Goal: Transaction & Acquisition: Purchase product/service

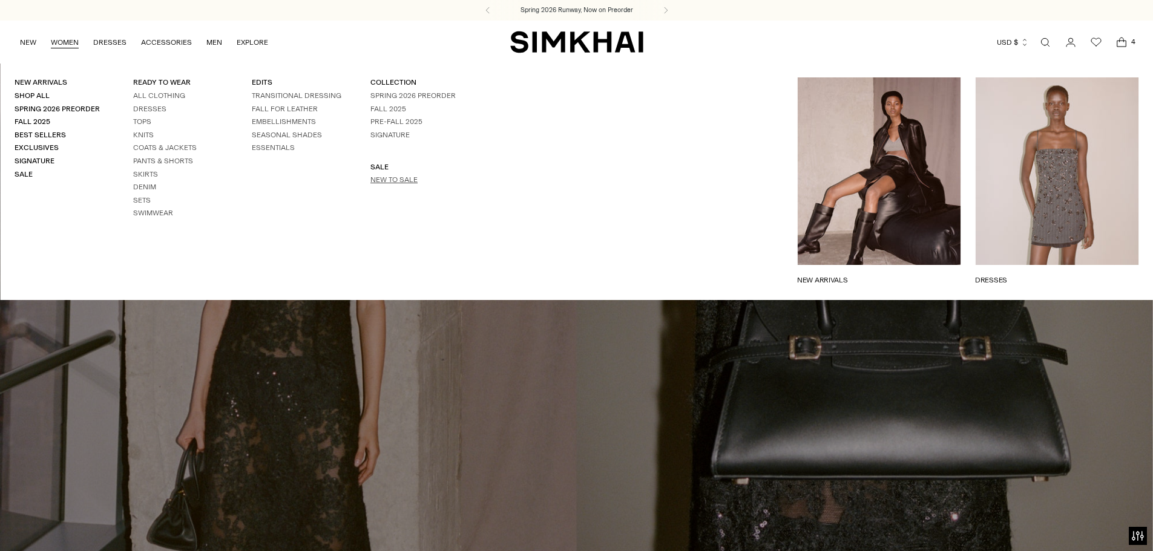
click at [376, 179] on link "New to Sale" at bounding box center [393, 180] width 47 height 8
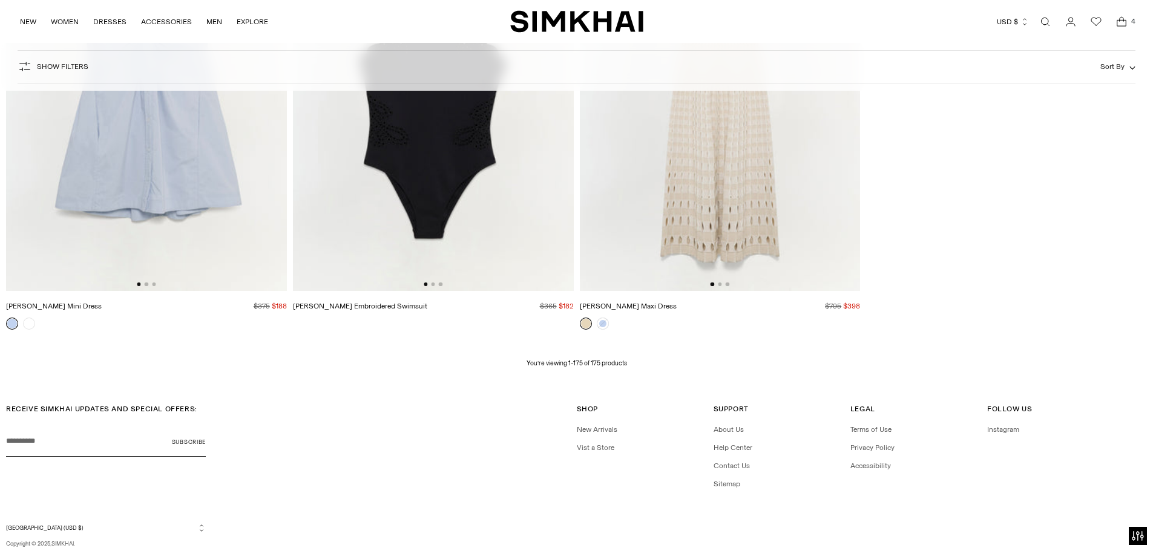
scroll to position [21037, 0]
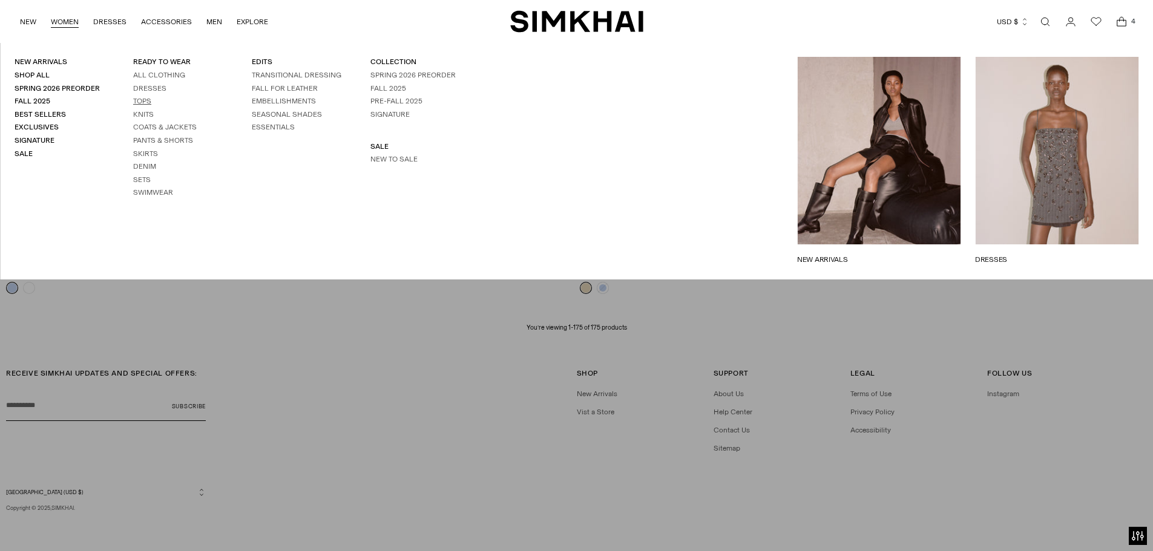
click at [140, 104] on link "Tops" at bounding box center [142, 101] width 18 height 8
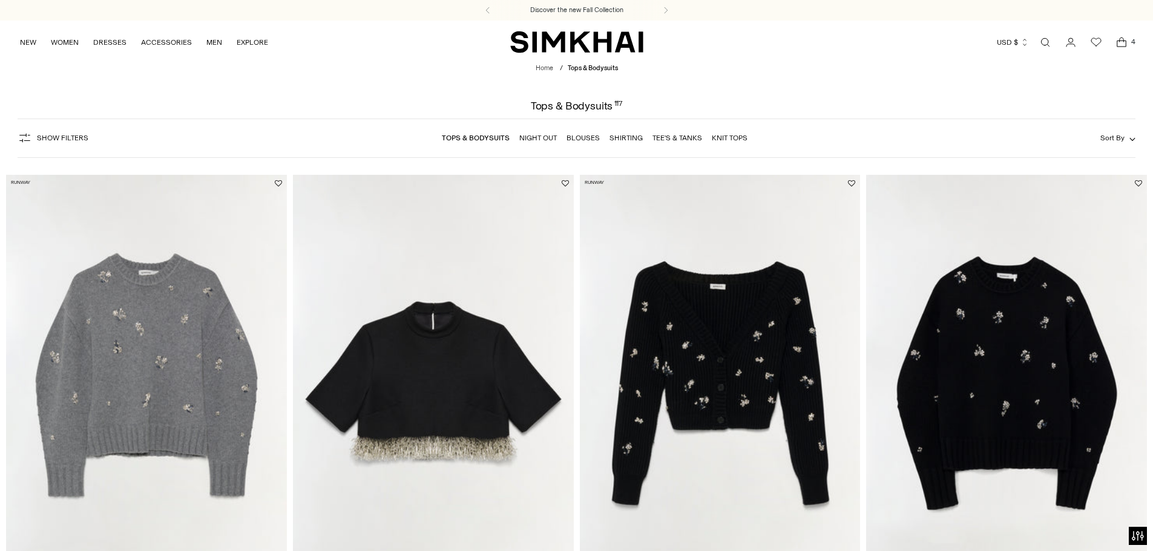
click at [54, 133] on button "Show Filters" at bounding box center [53, 137] width 71 height 19
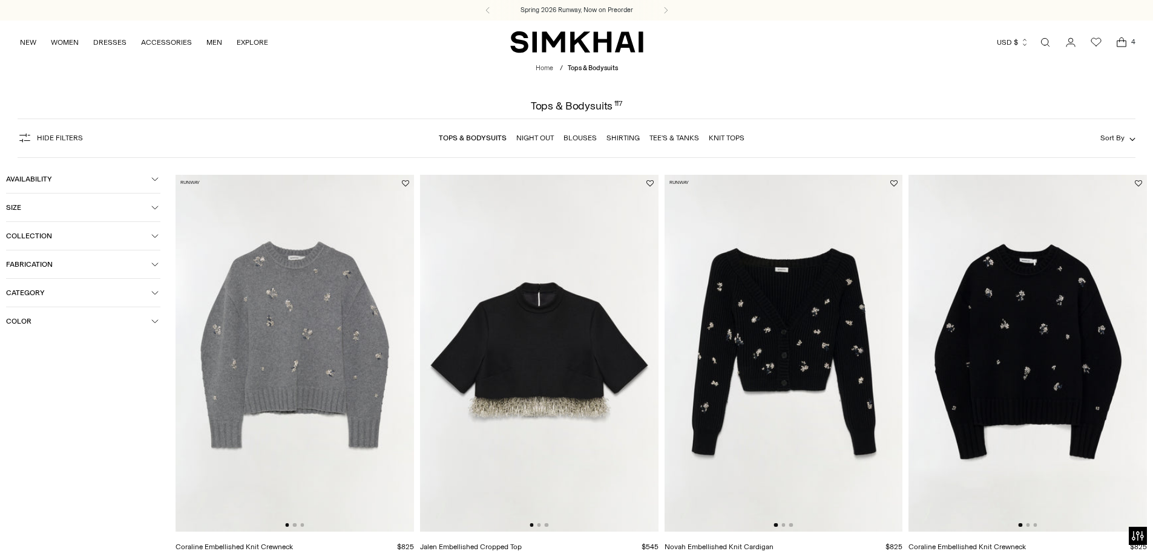
click at [42, 317] on span "Color" at bounding box center [78, 321] width 145 height 8
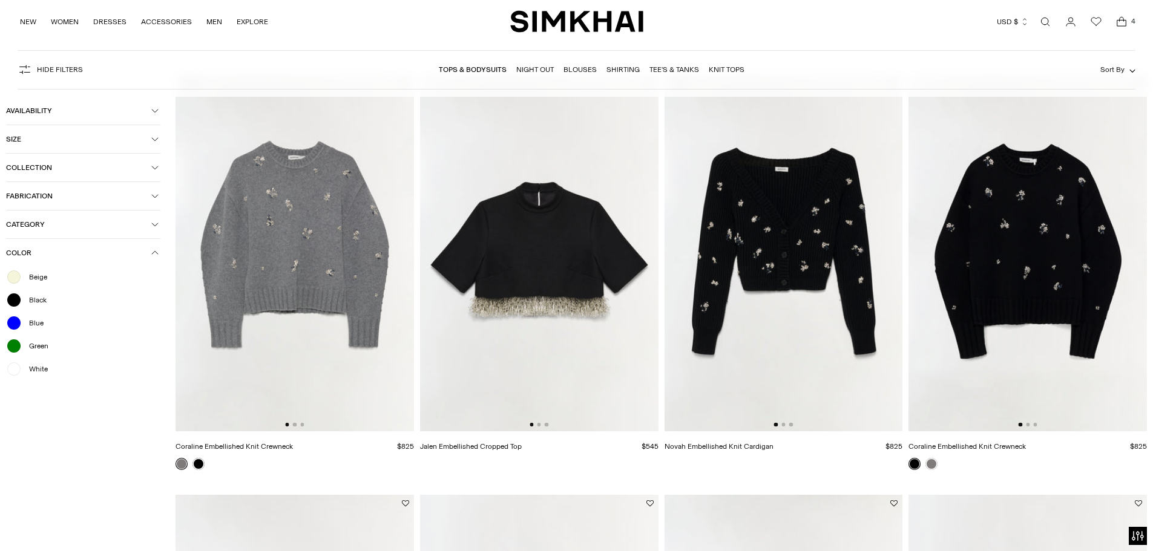
scroll to position [121, 0]
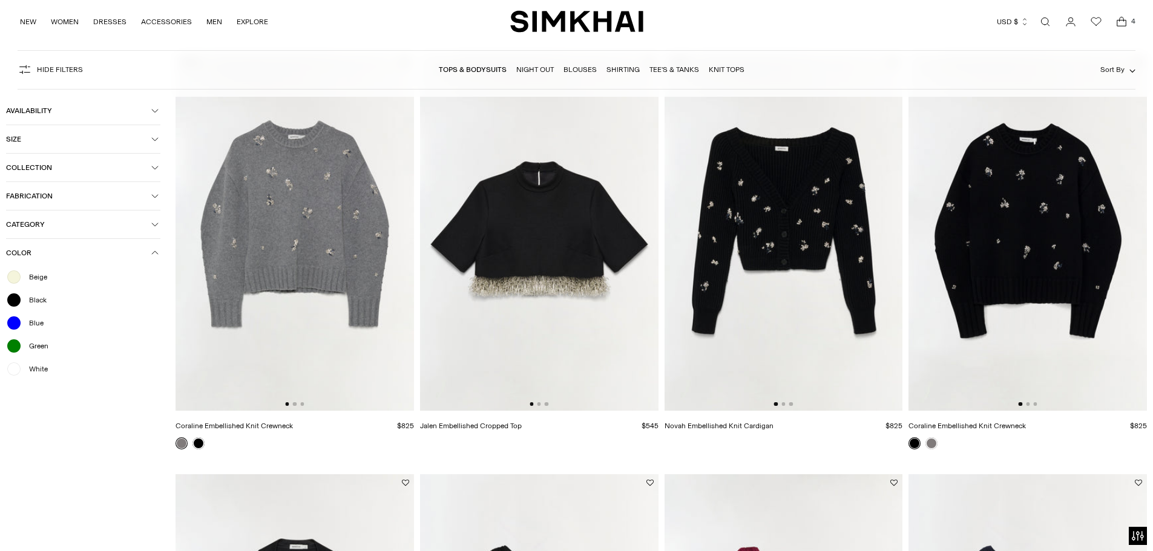
click at [38, 321] on span "Blue" at bounding box center [33, 323] width 22 height 11
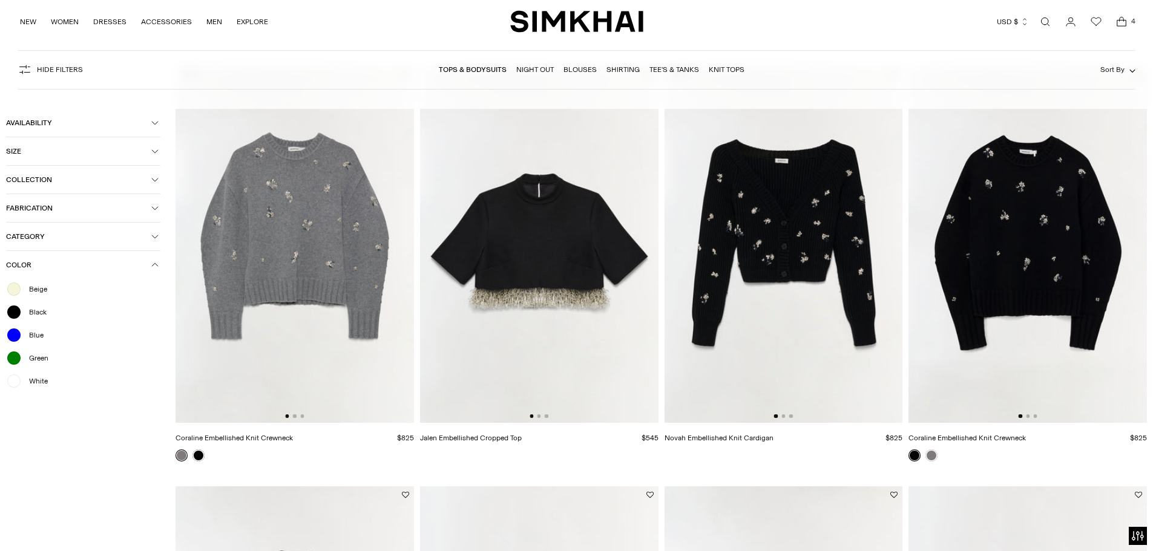
scroll to position [133, 0]
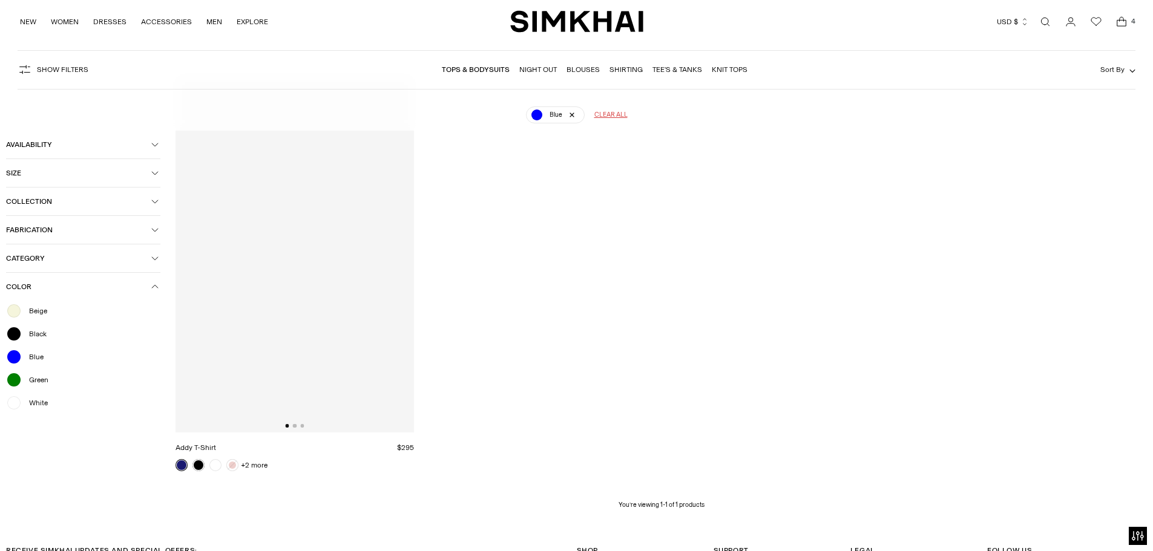
scroll to position [90, 0]
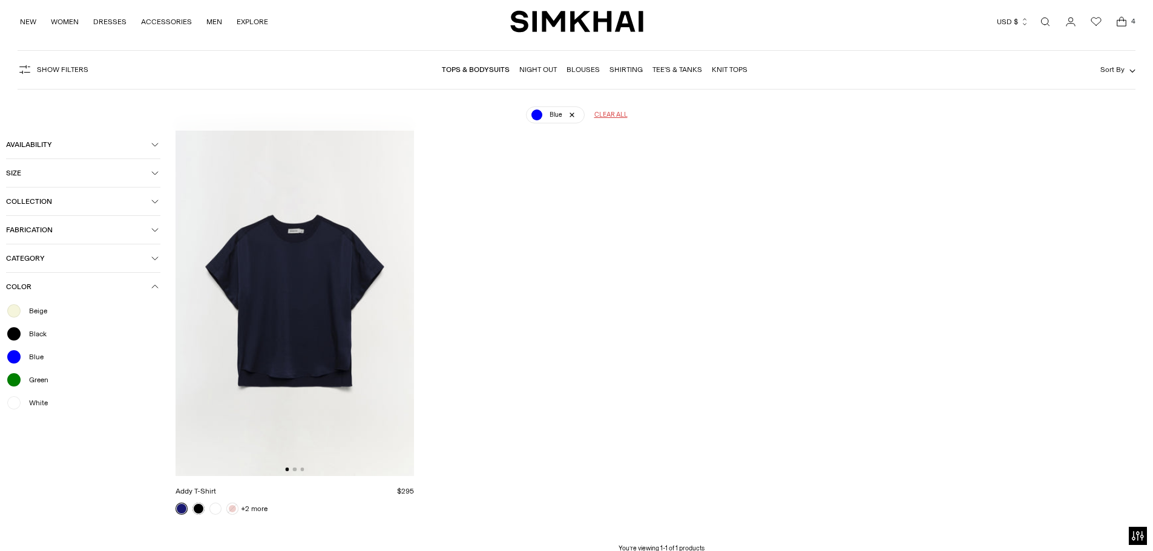
click at [302, 365] on img at bounding box center [295, 298] width 238 height 358
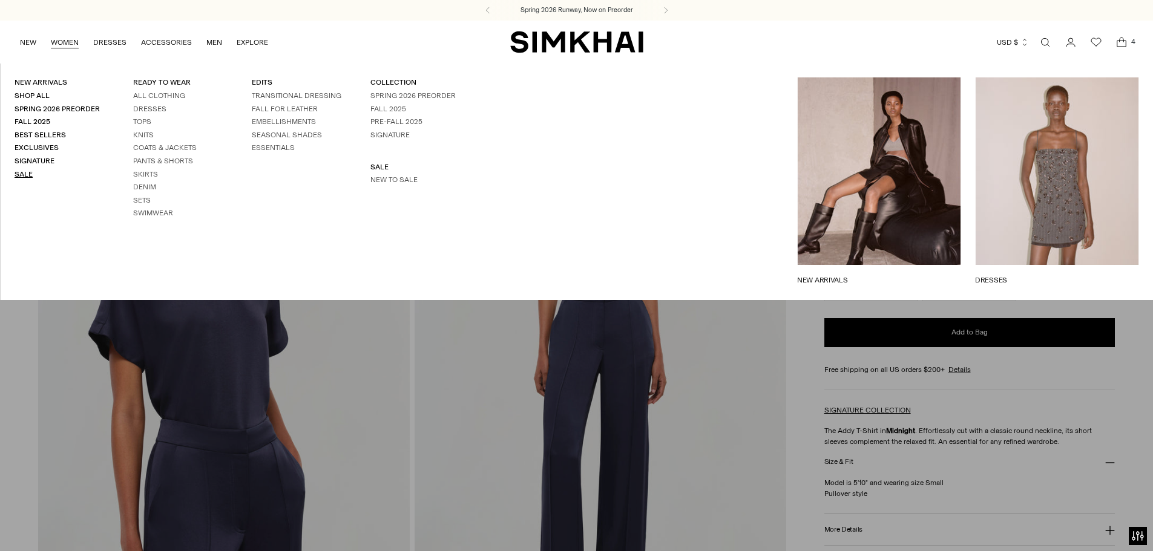
click at [21, 176] on link "Sale" at bounding box center [24, 174] width 18 height 8
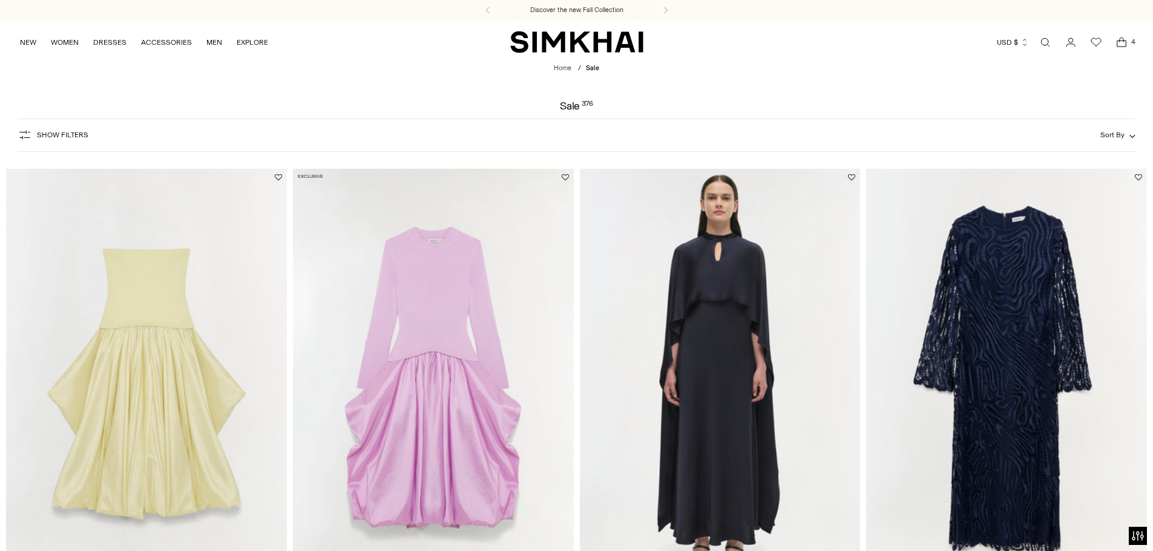
click at [65, 137] on span "Show Filters" at bounding box center [62, 135] width 51 height 8
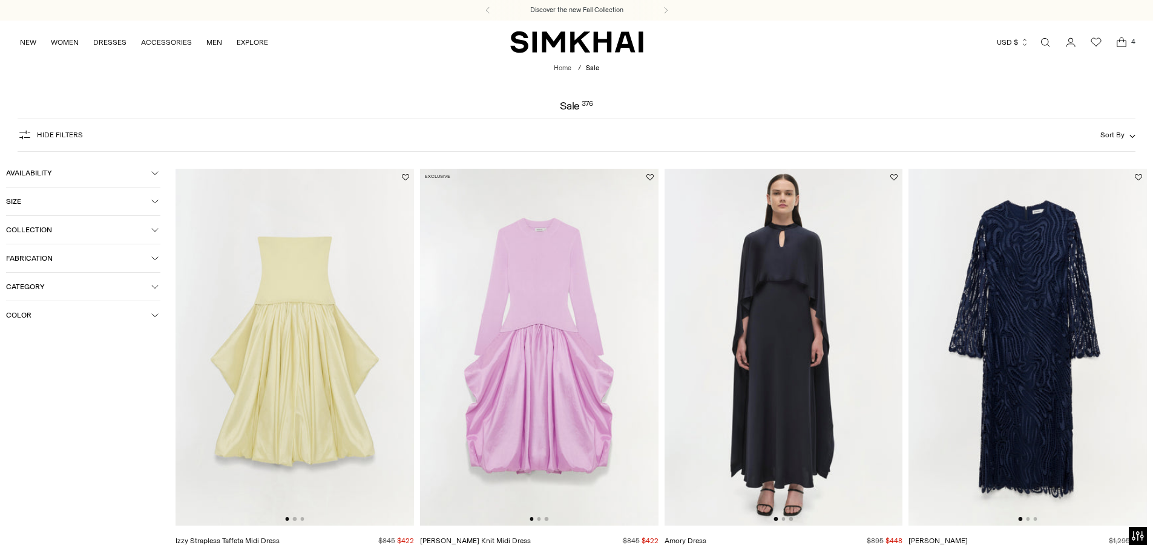
click at [42, 204] on span "Size" at bounding box center [78, 201] width 145 height 8
click at [44, 229] on div "XS" at bounding box center [29, 227] width 47 height 18
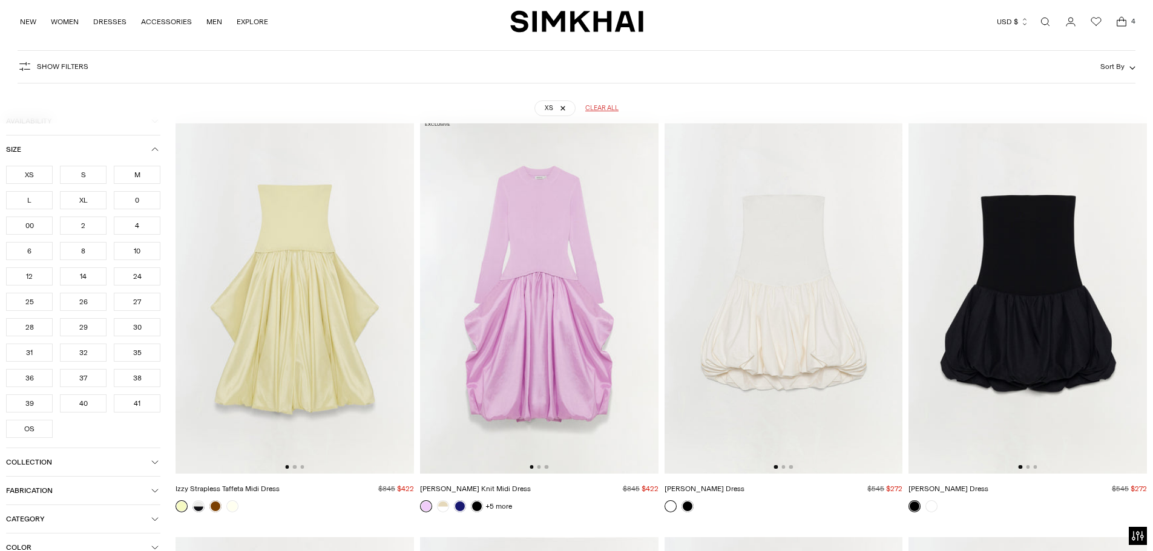
scroll to position [90, 0]
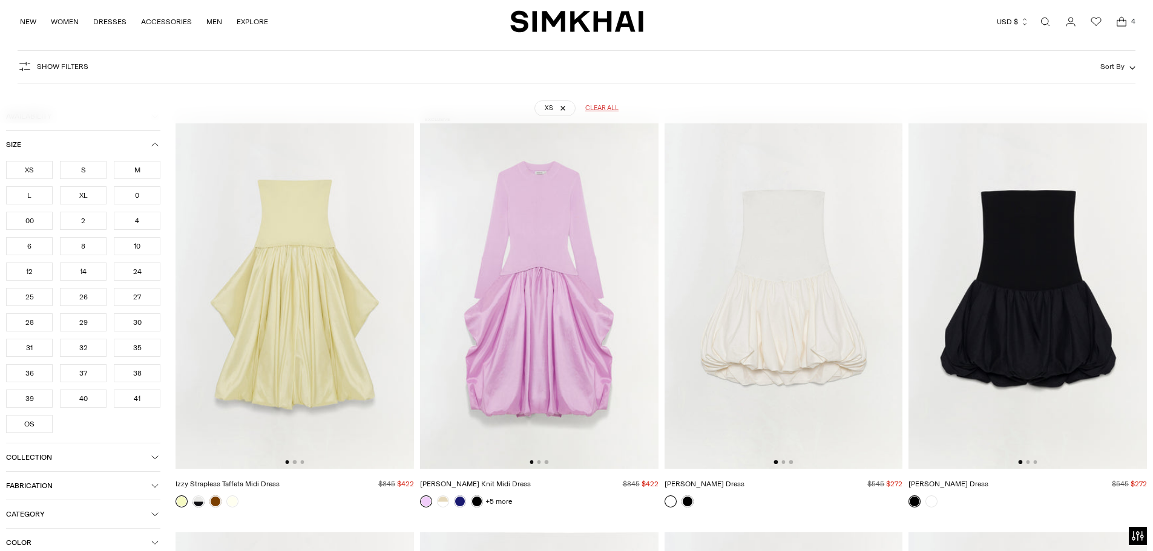
click at [157, 189] on div "0" at bounding box center [137, 195] width 47 height 18
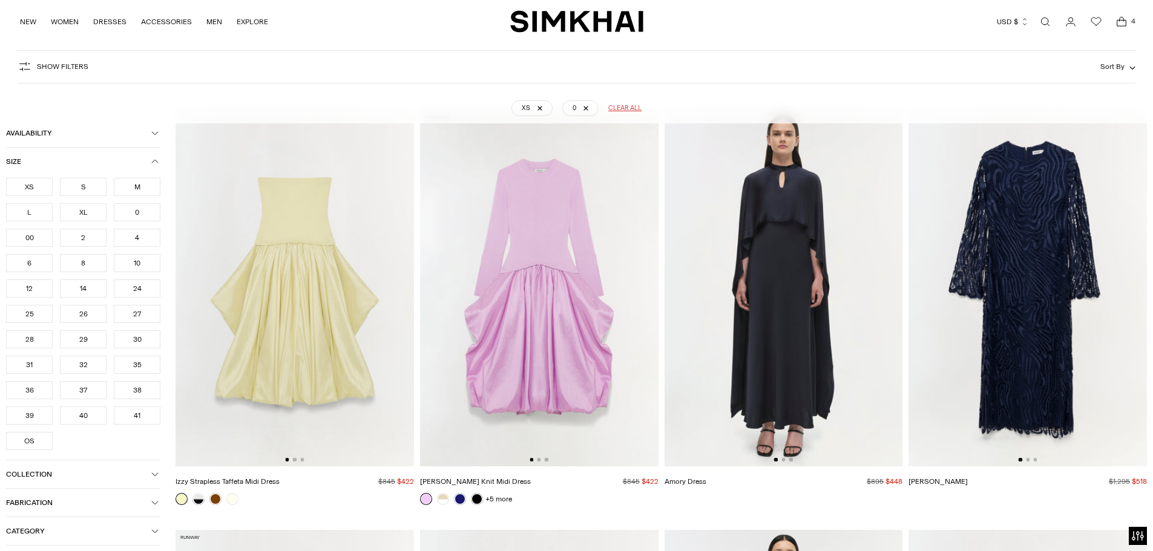
scroll to position [90, 0]
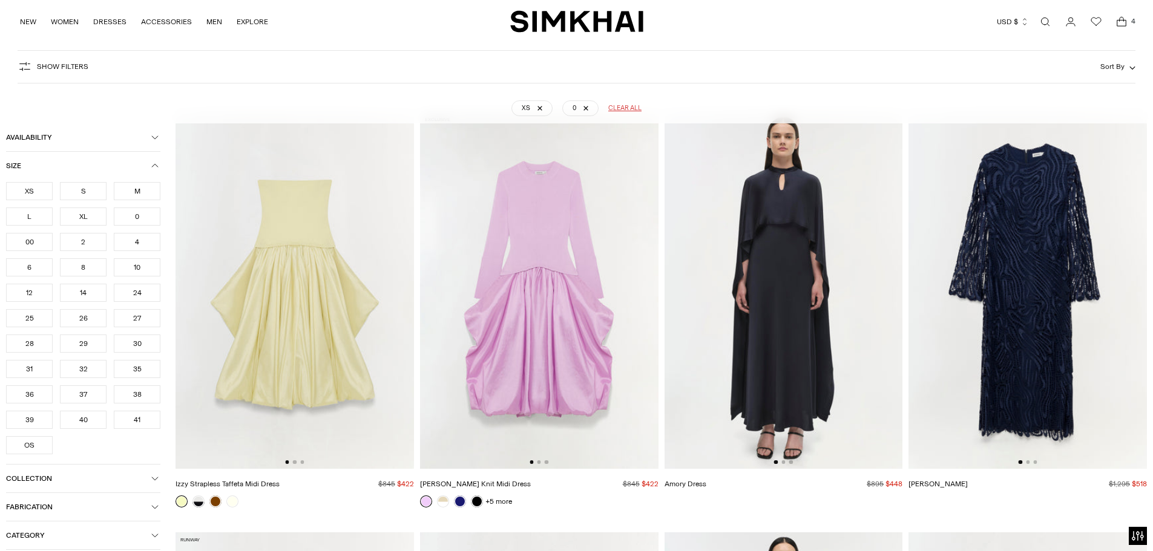
click at [42, 417] on div "39" at bounding box center [29, 420] width 47 height 18
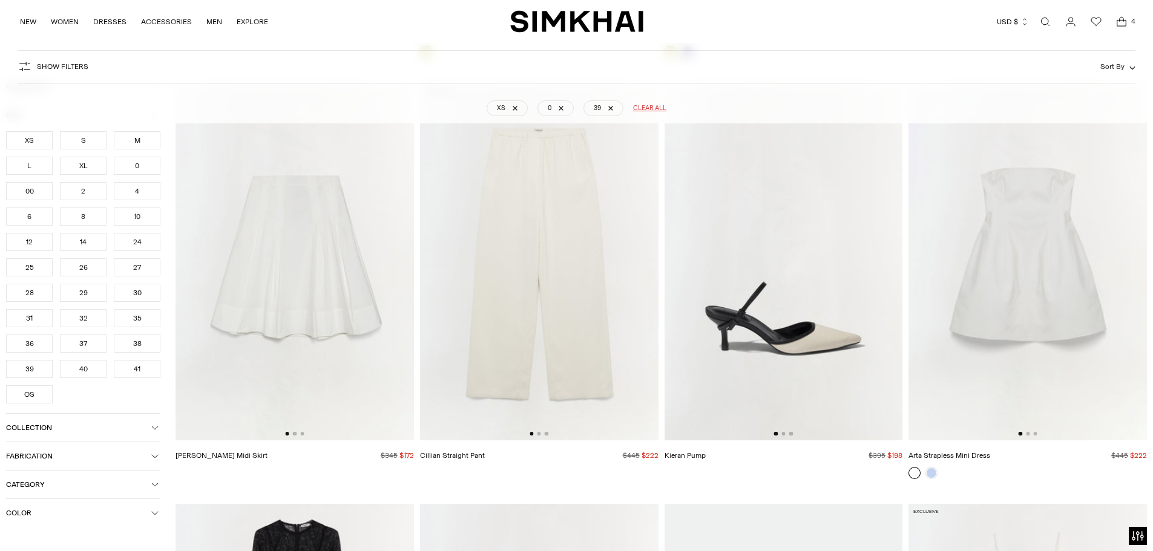
scroll to position [17217, 0]
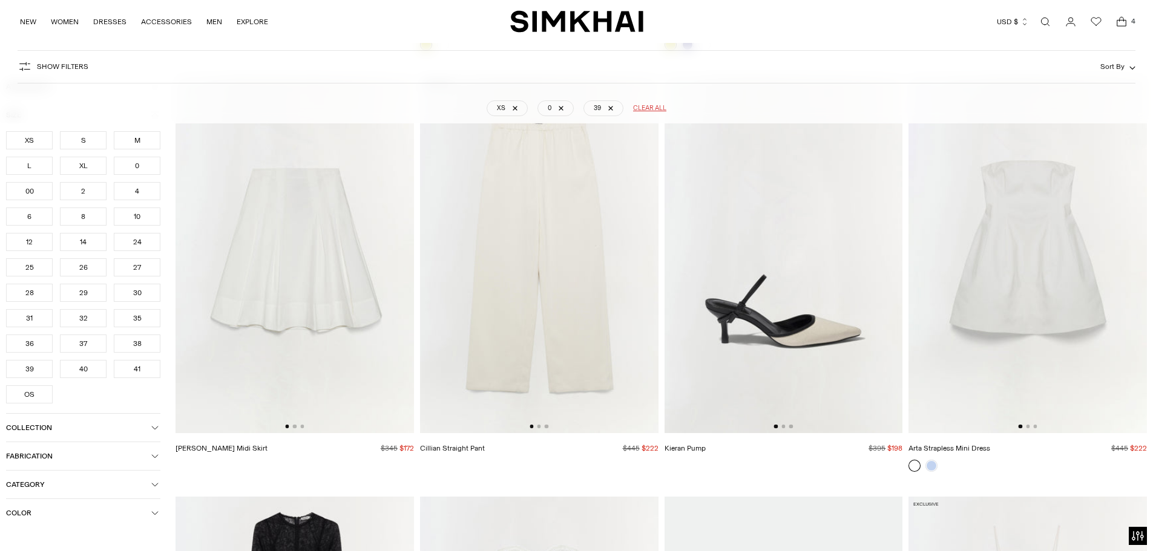
click at [695, 448] on link "Kieran Pump" at bounding box center [685, 448] width 41 height 8
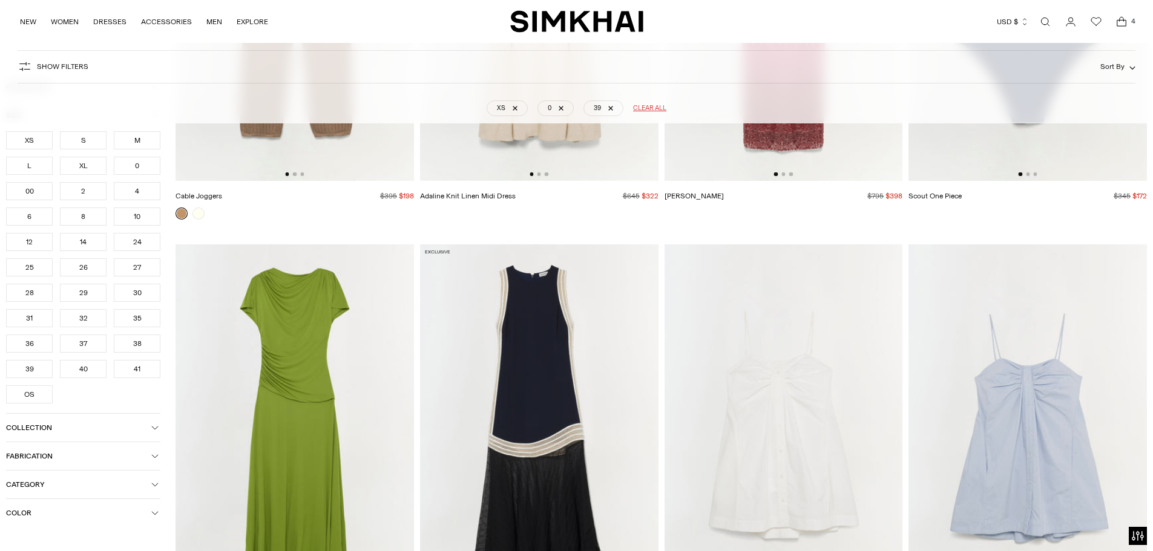
scroll to position [36645, 0]
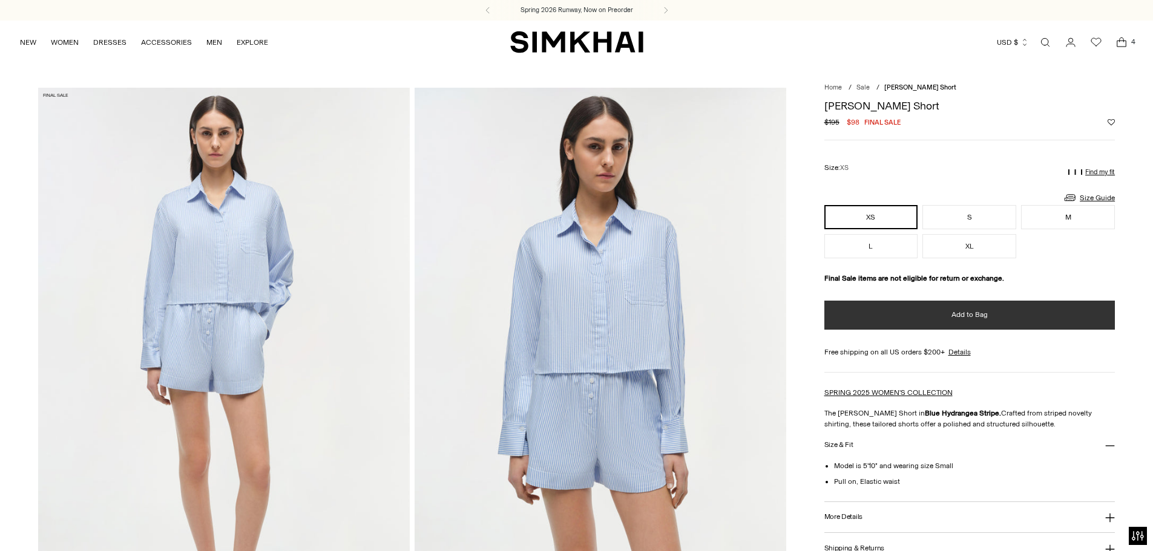
click at [935, 318] on button "Add to Bag" at bounding box center [969, 315] width 291 height 29
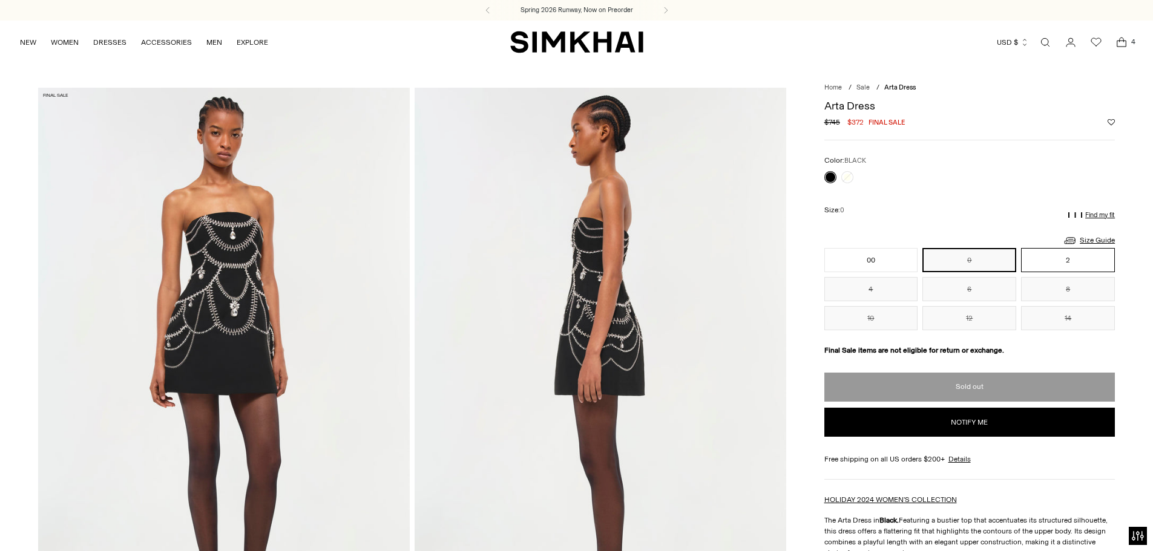
click at [1052, 257] on button "2" at bounding box center [1068, 260] width 94 height 24
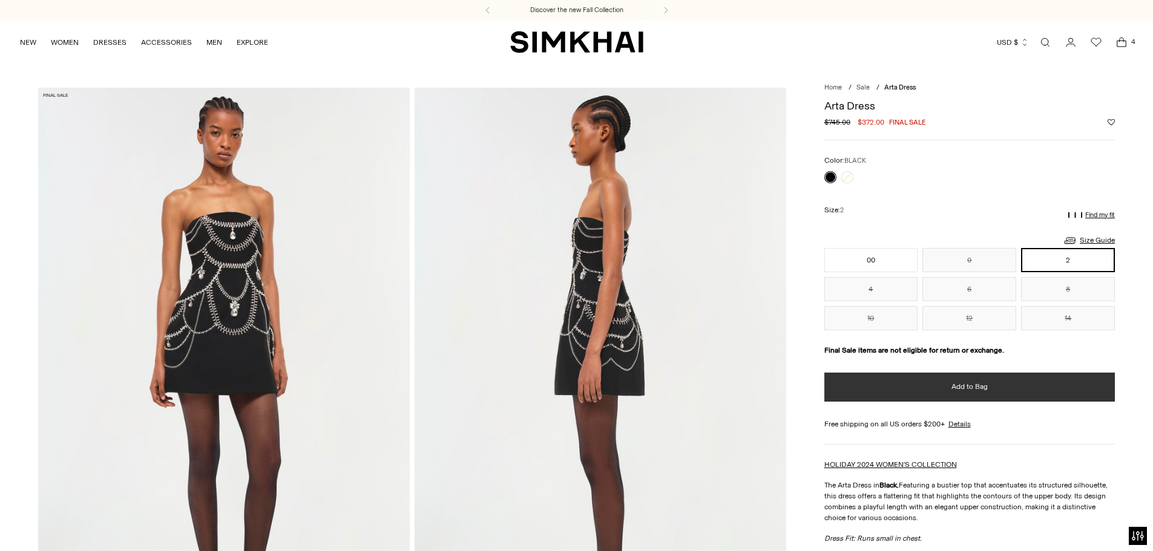
click at [925, 388] on button "Add to Bag" at bounding box center [969, 387] width 291 height 29
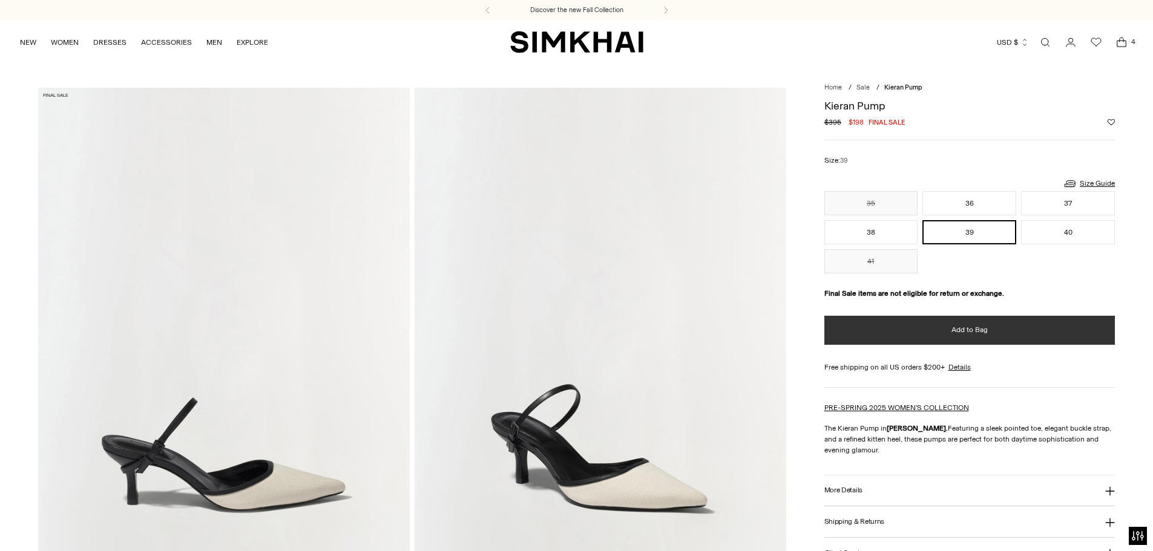
click at [939, 332] on button "Add to Bag" at bounding box center [969, 330] width 291 height 29
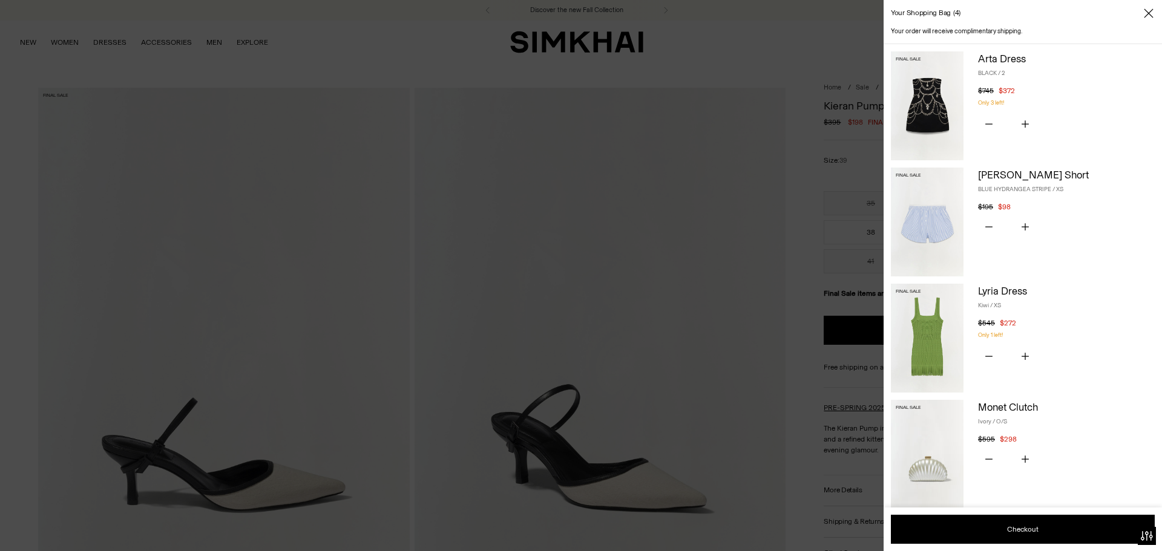
click at [947, 345] on img at bounding box center [927, 338] width 73 height 109
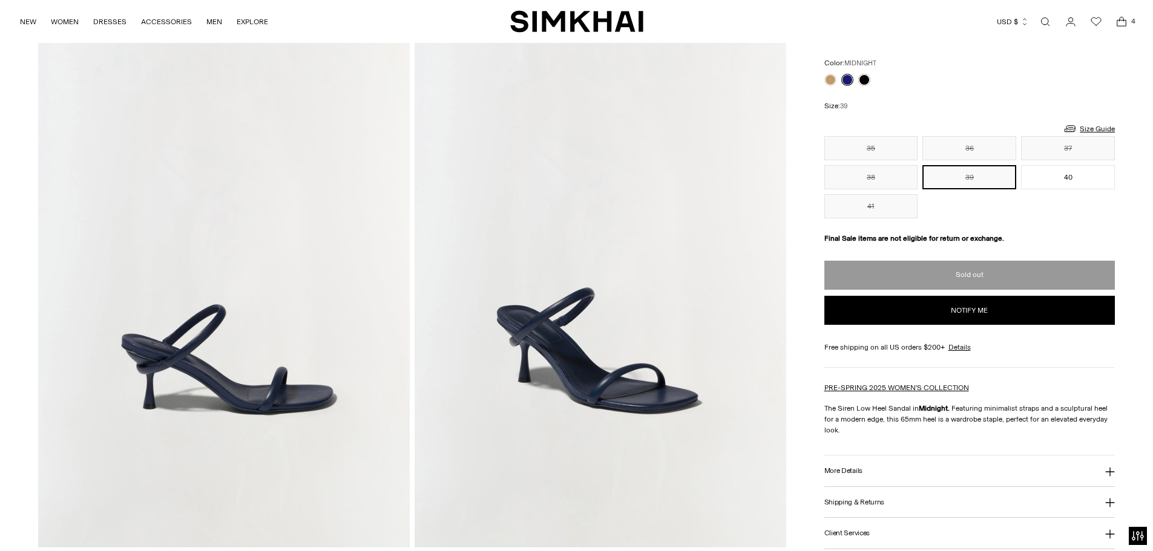
scroll to position [121, 0]
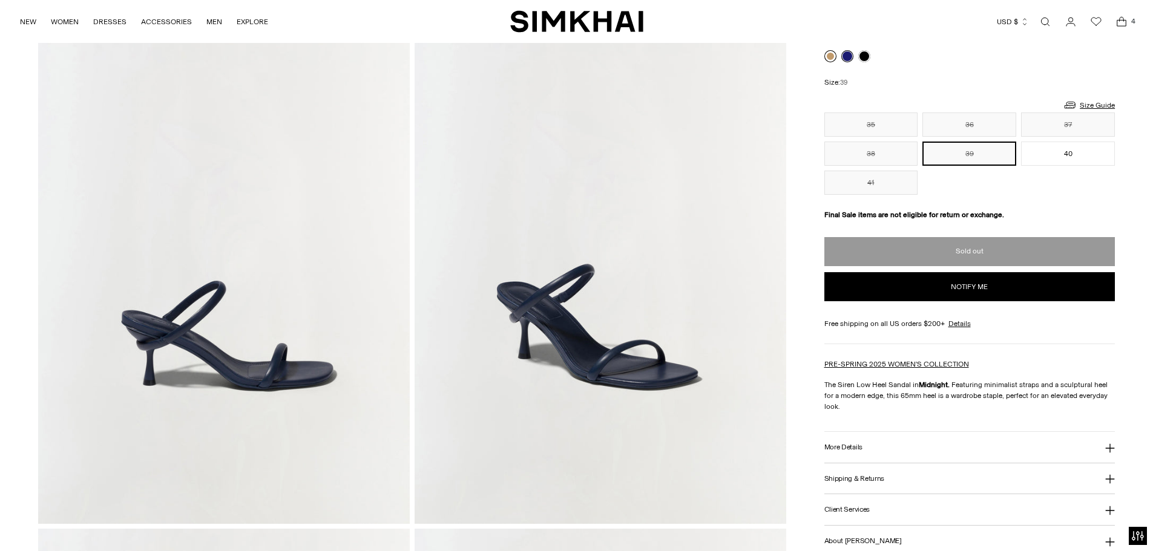
click at [828, 57] on link at bounding box center [830, 56] width 12 height 12
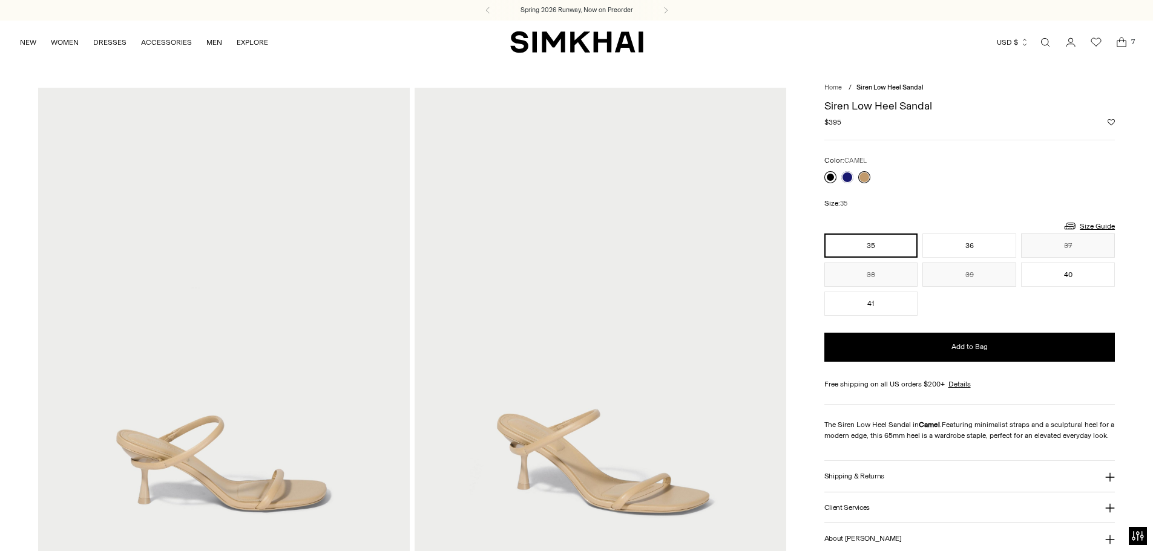
click at [829, 176] on link at bounding box center [830, 177] width 12 height 12
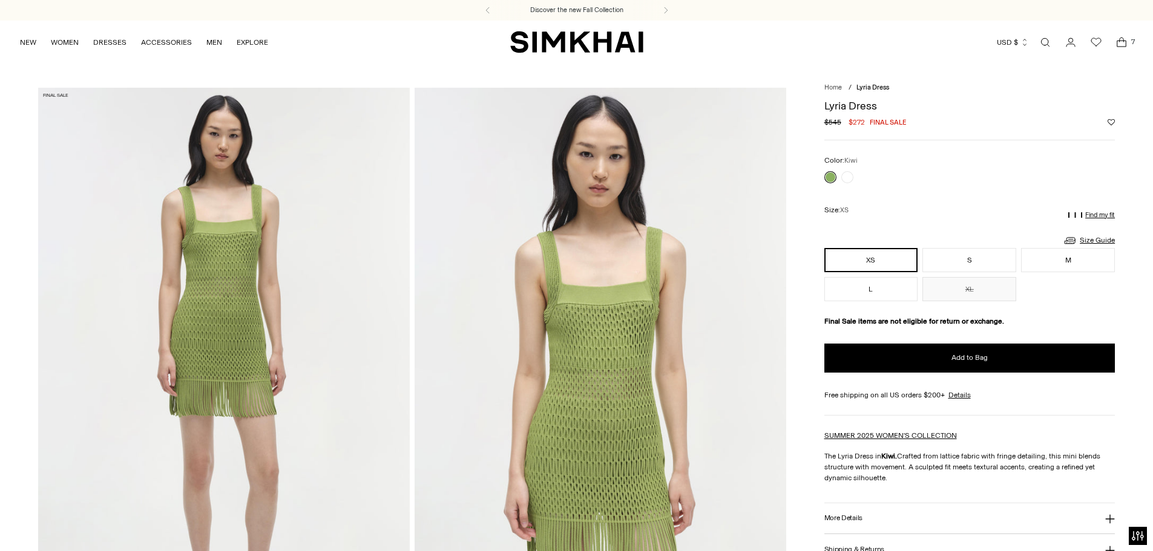
click at [1124, 39] on icon "Open cart modal" at bounding box center [1121, 42] width 17 height 12
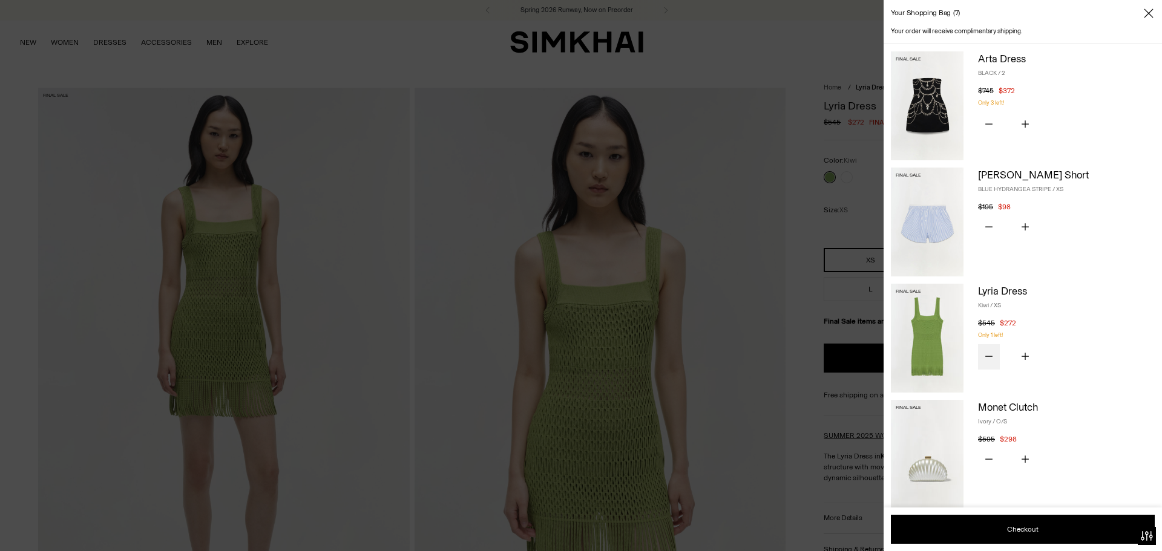
click at [982, 350] on button "Subtract product quantity" at bounding box center [989, 356] width 22 height 25
click at [983, 337] on button "Subtract product quantity" at bounding box center [989, 343] width 22 height 25
